Goal: Check status: Check status

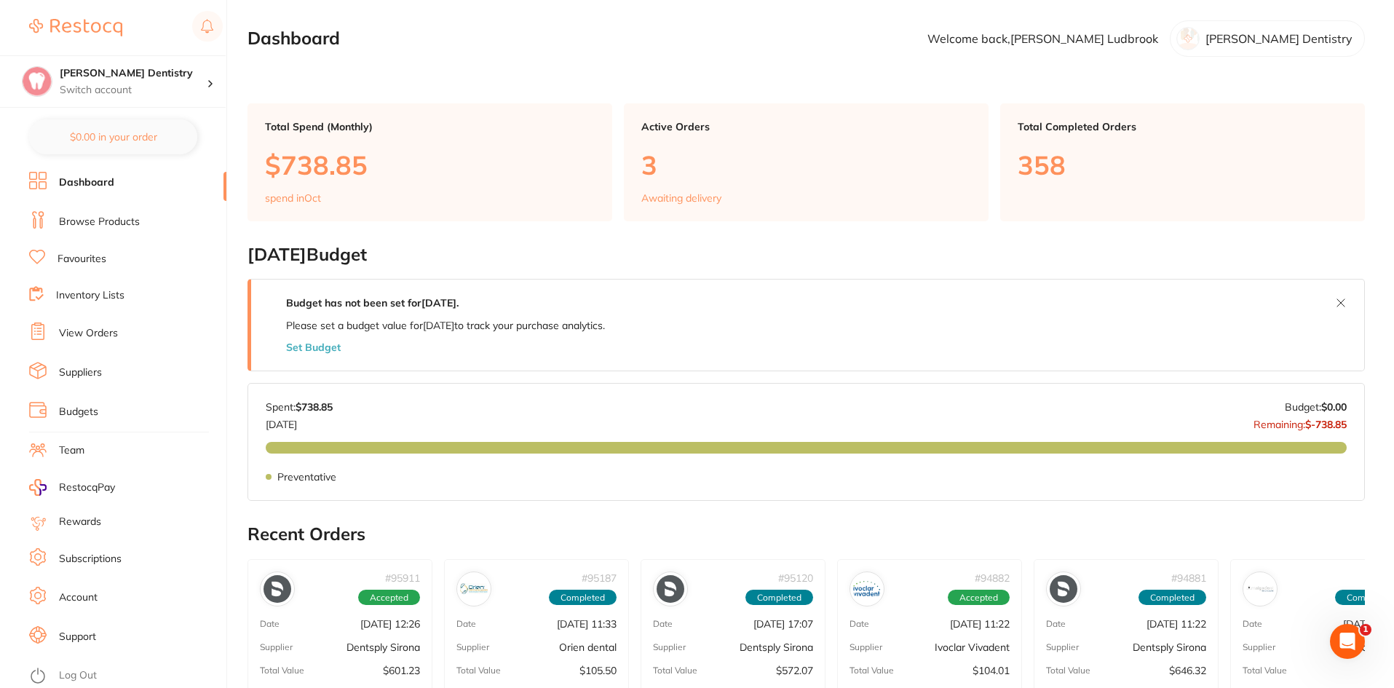
click at [98, 221] on link "Browse Products" at bounding box center [99, 222] width 81 height 15
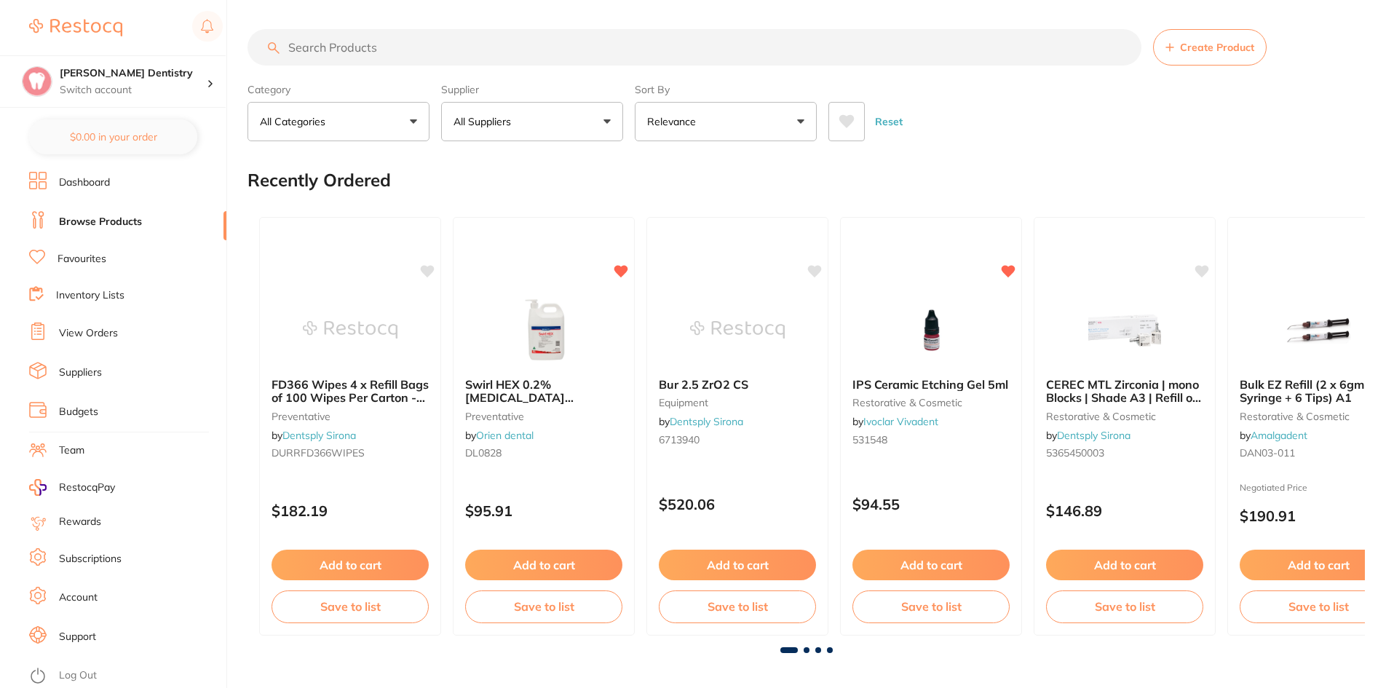
click at [338, 50] on input "search" at bounding box center [695, 47] width 894 height 36
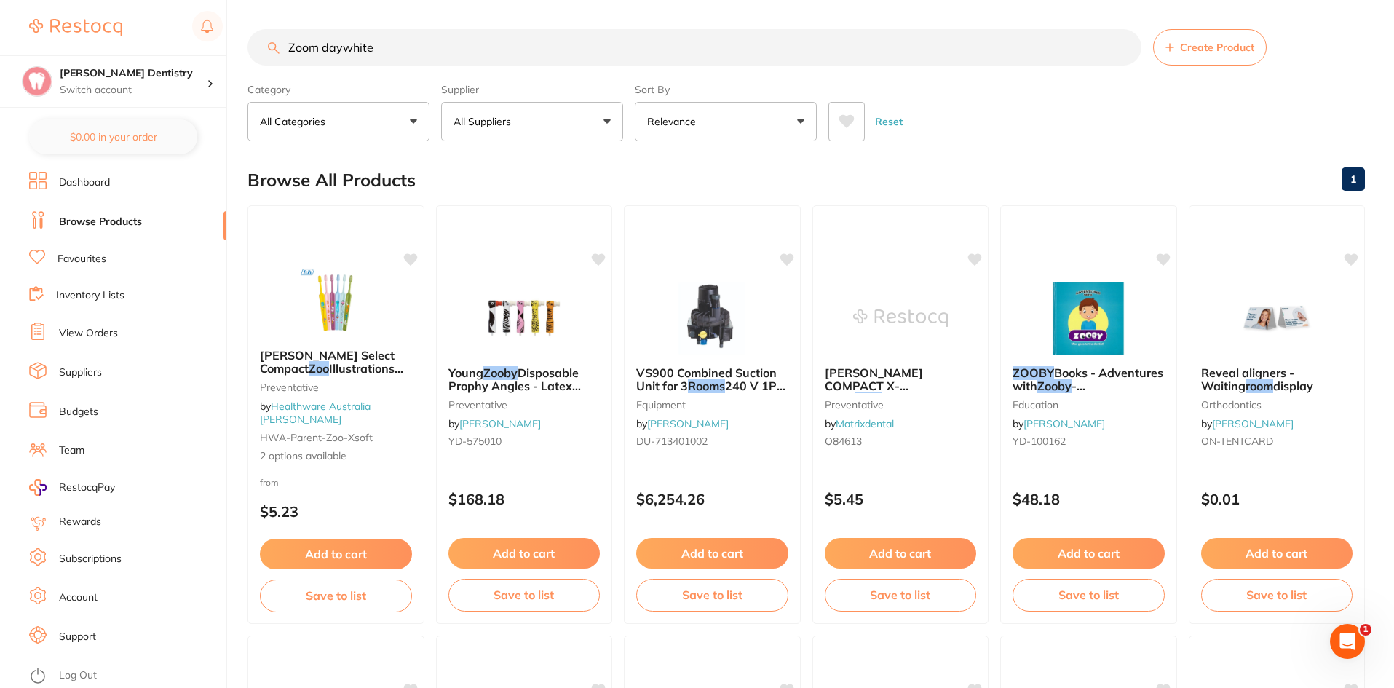
type input "Zoom daywhite"
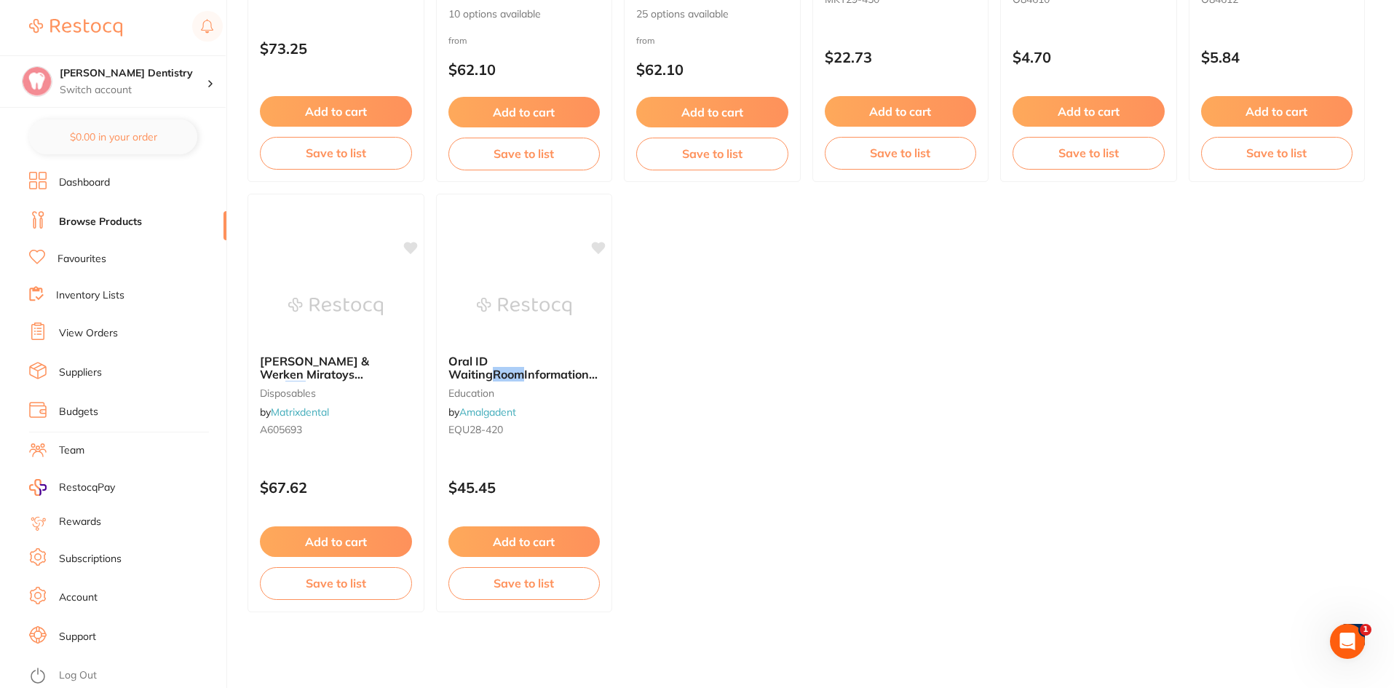
scroll to position [435, 0]
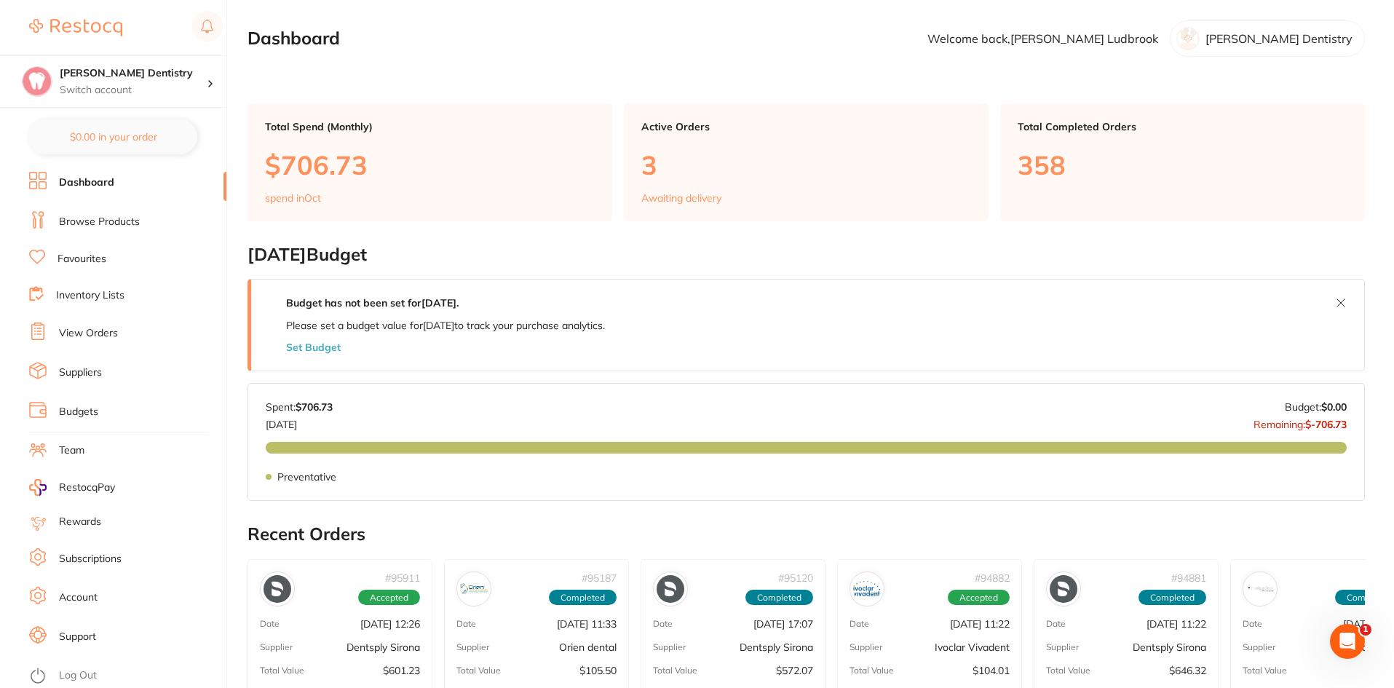
click at [82, 330] on link "View Orders" at bounding box center [88, 333] width 59 height 15
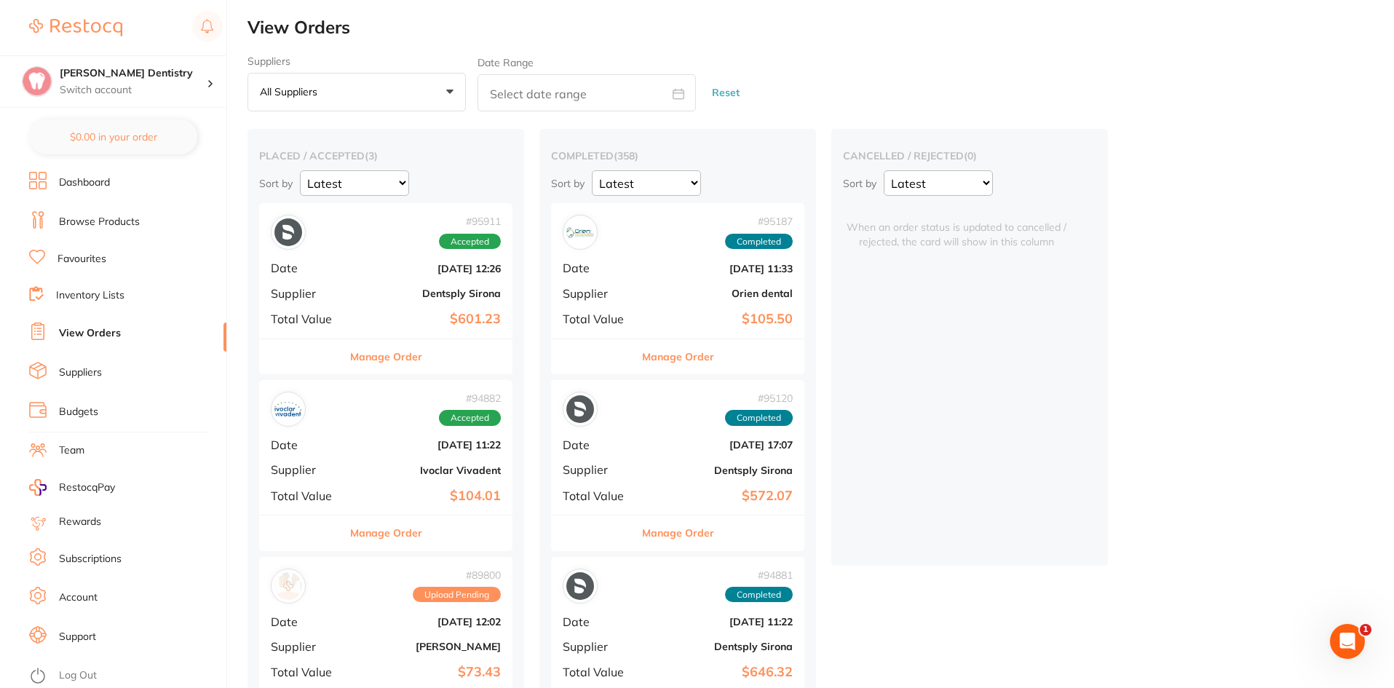
click at [384, 356] on button "Manage Order" at bounding box center [386, 356] width 72 height 35
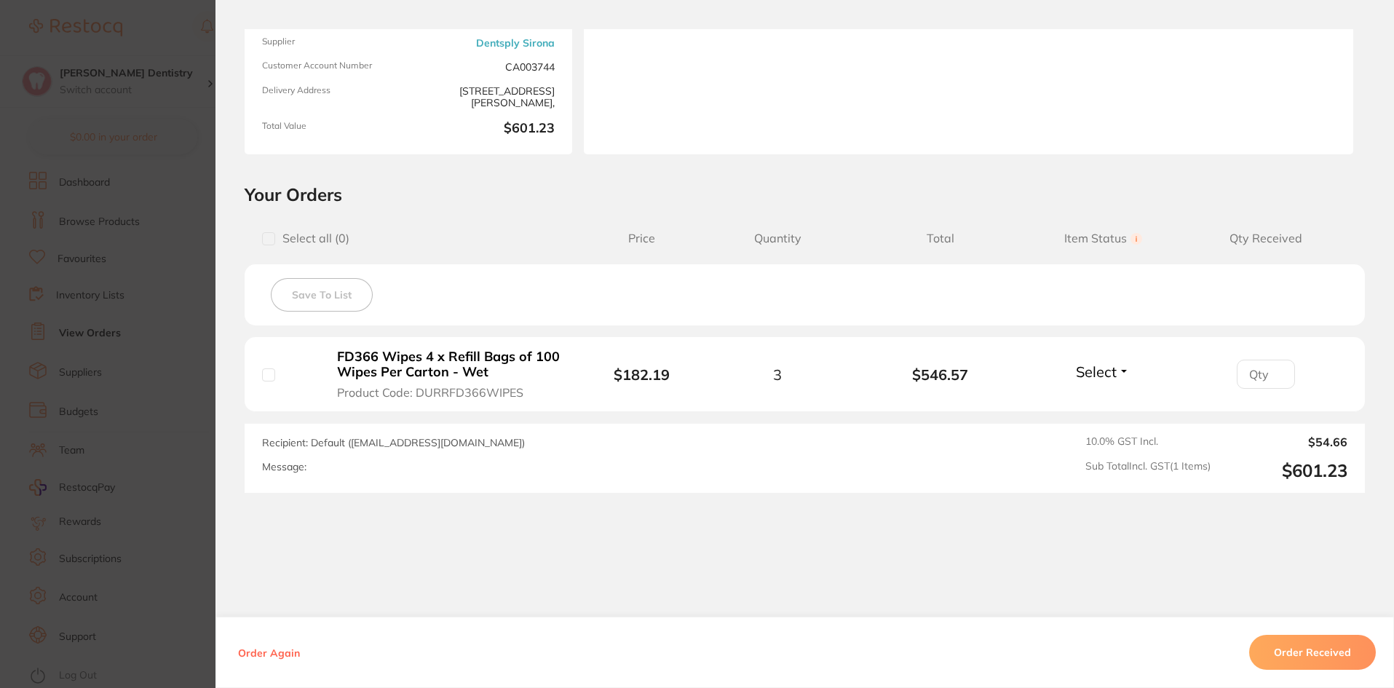
scroll to position [196, 0]
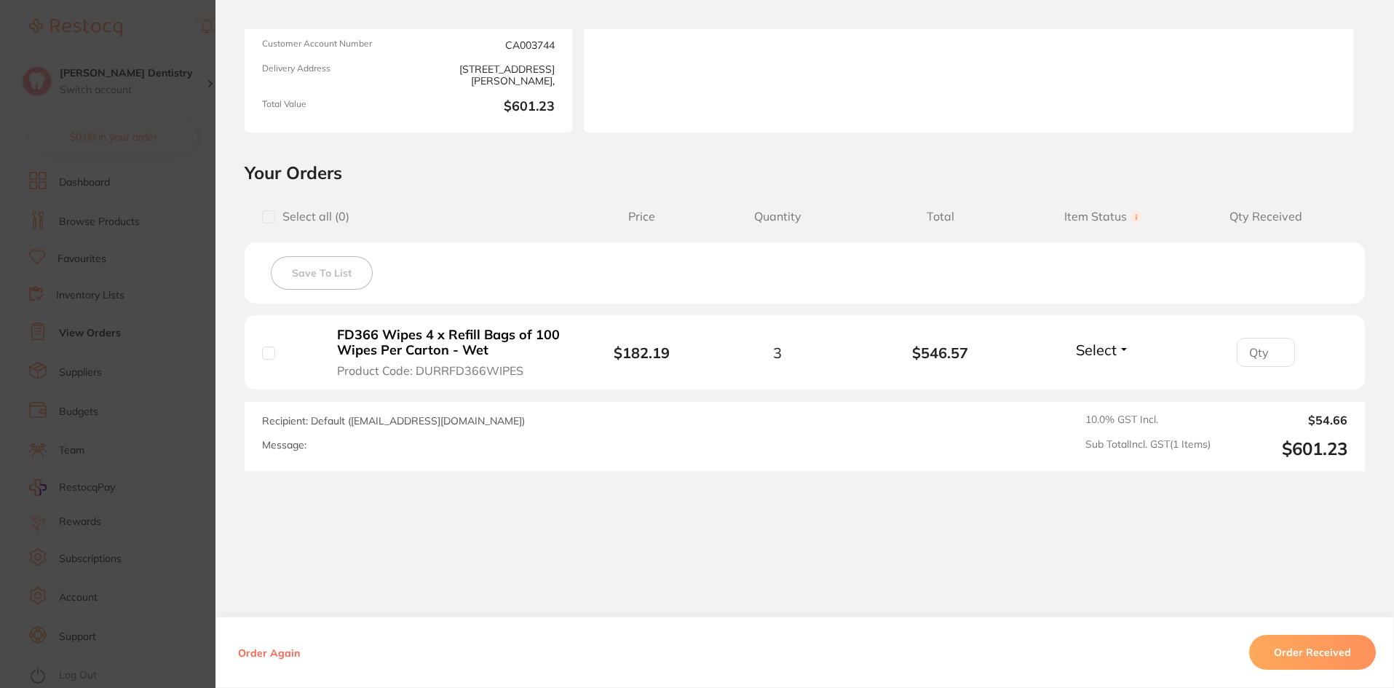
click at [1125, 352] on button "Select" at bounding box center [1103, 350] width 63 height 18
click at [1107, 379] on span "Received" at bounding box center [1103, 381] width 37 height 11
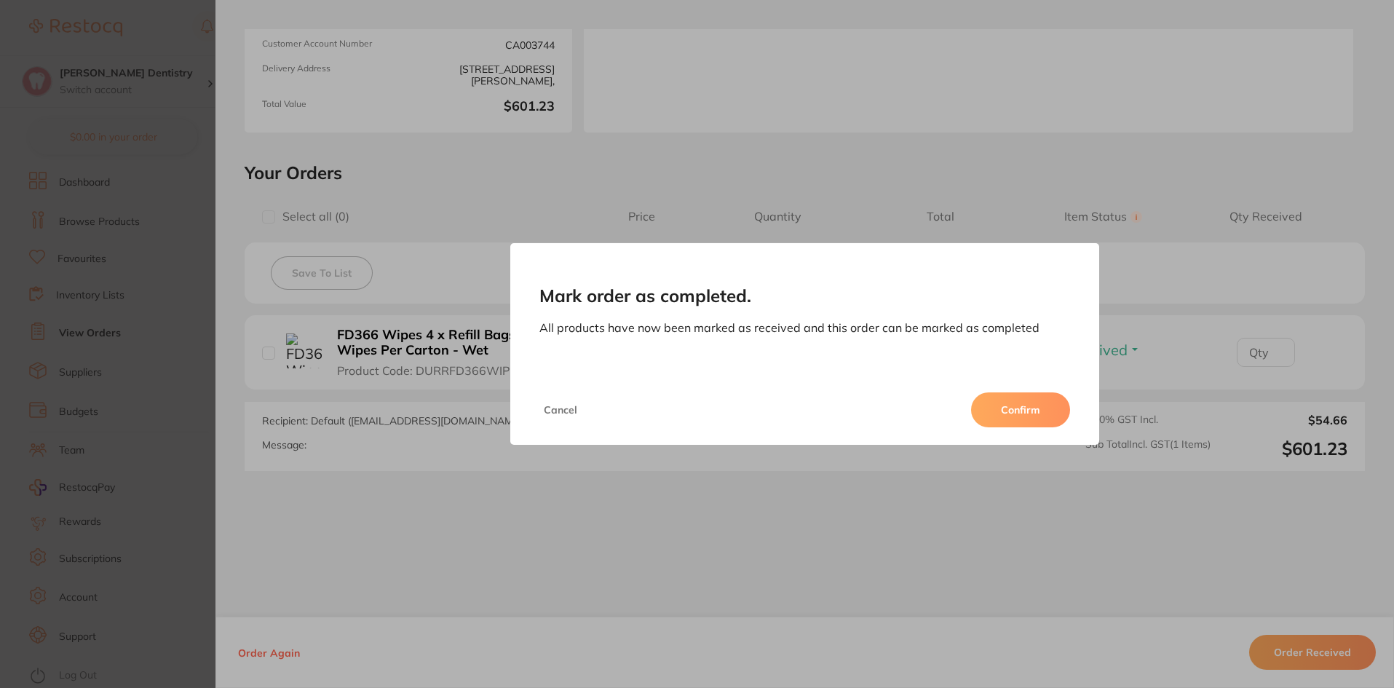
click at [1028, 412] on button "Confirm" at bounding box center [1020, 409] width 99 height 35
